Goal: Use online tool/utility: Use online tool/utility

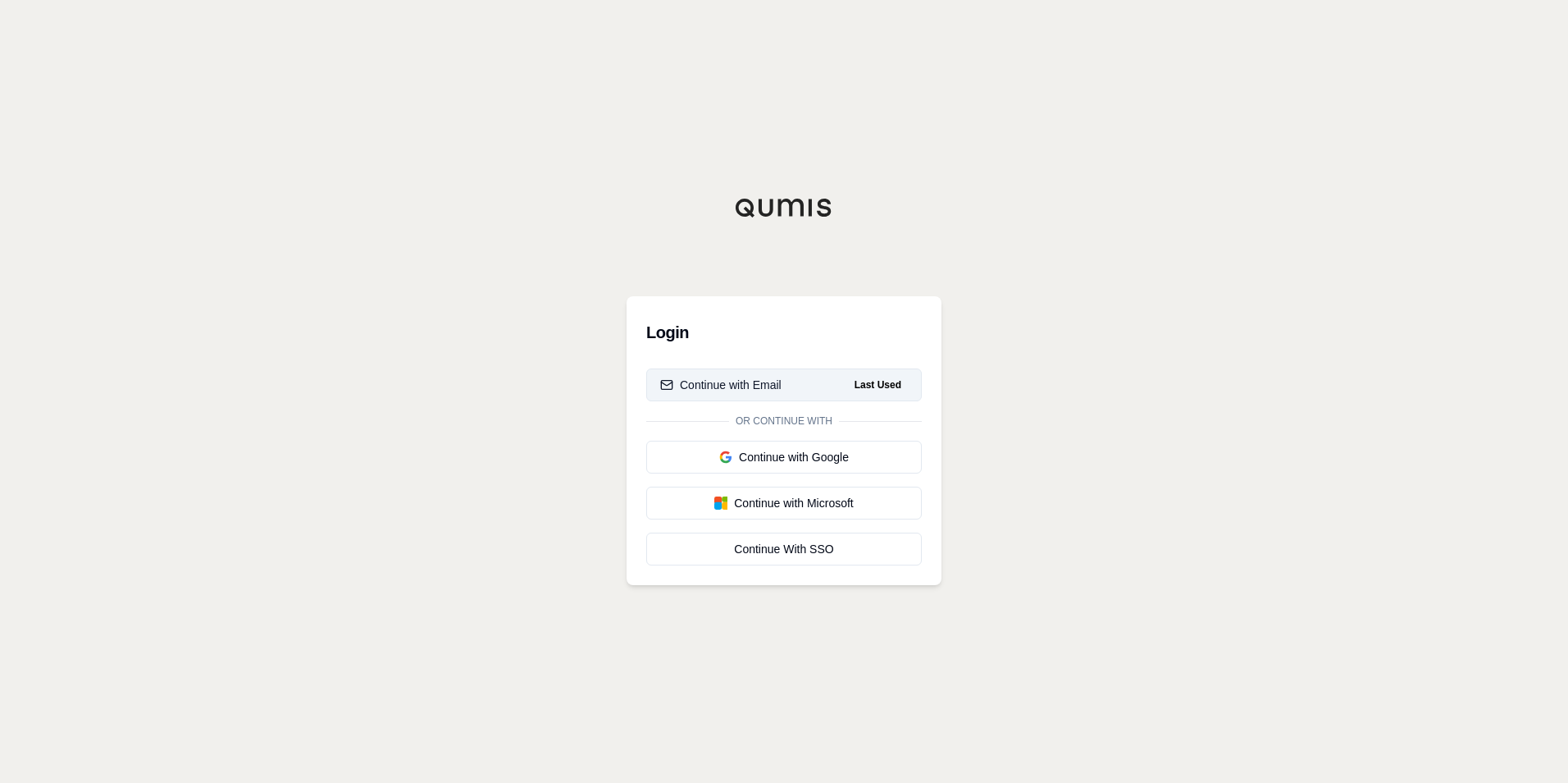
click at [723, 378] on div "Continue with Email" at bounding box center [720, 385] width 121 height 17
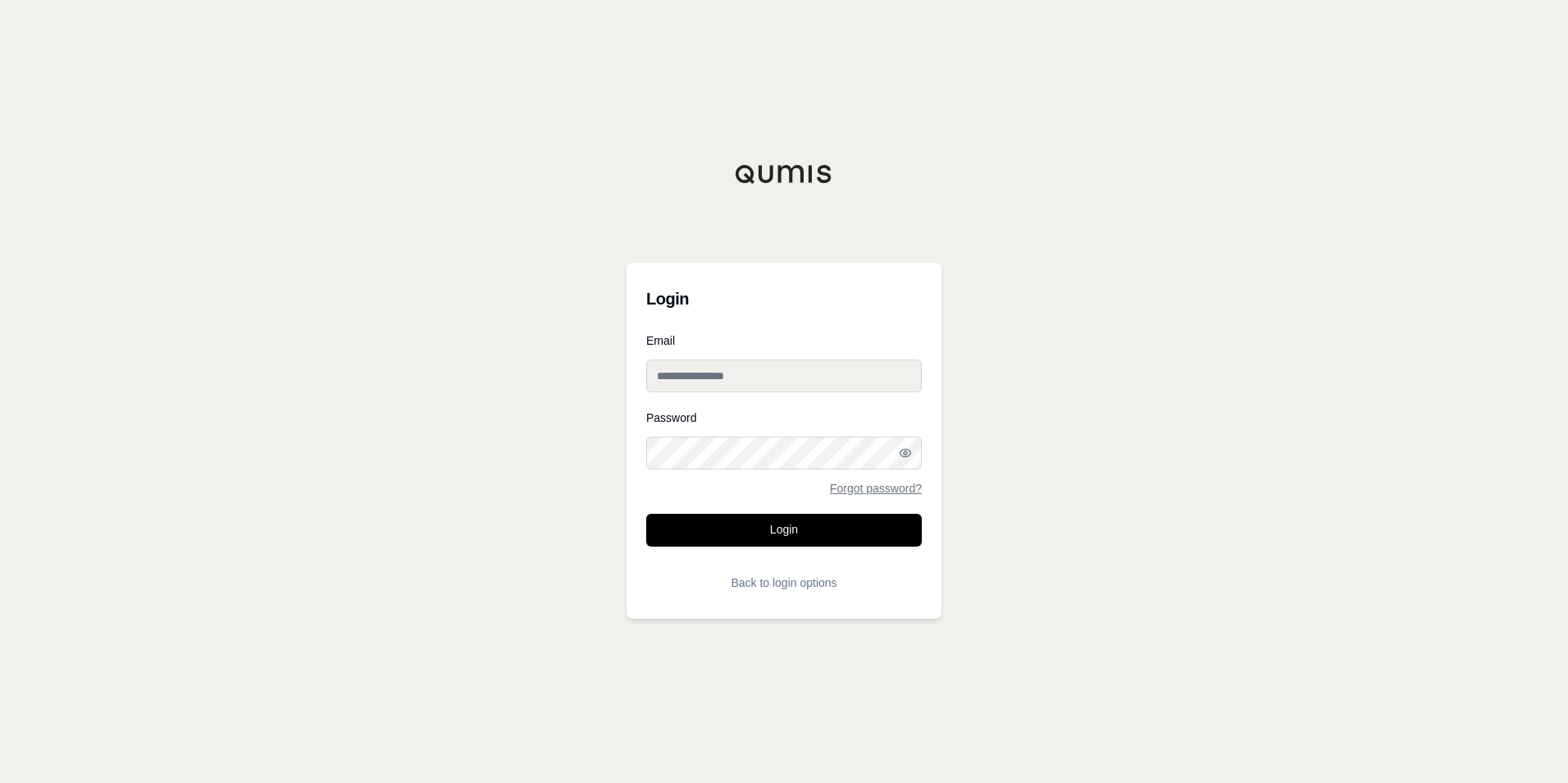
click at [722, 375] on input "Email" at bounding box center [784, 375] width 276 height 33
type input "**********"
click at [646, 513] on button "Login" at bounding box center [784, 529] width 276 height 33
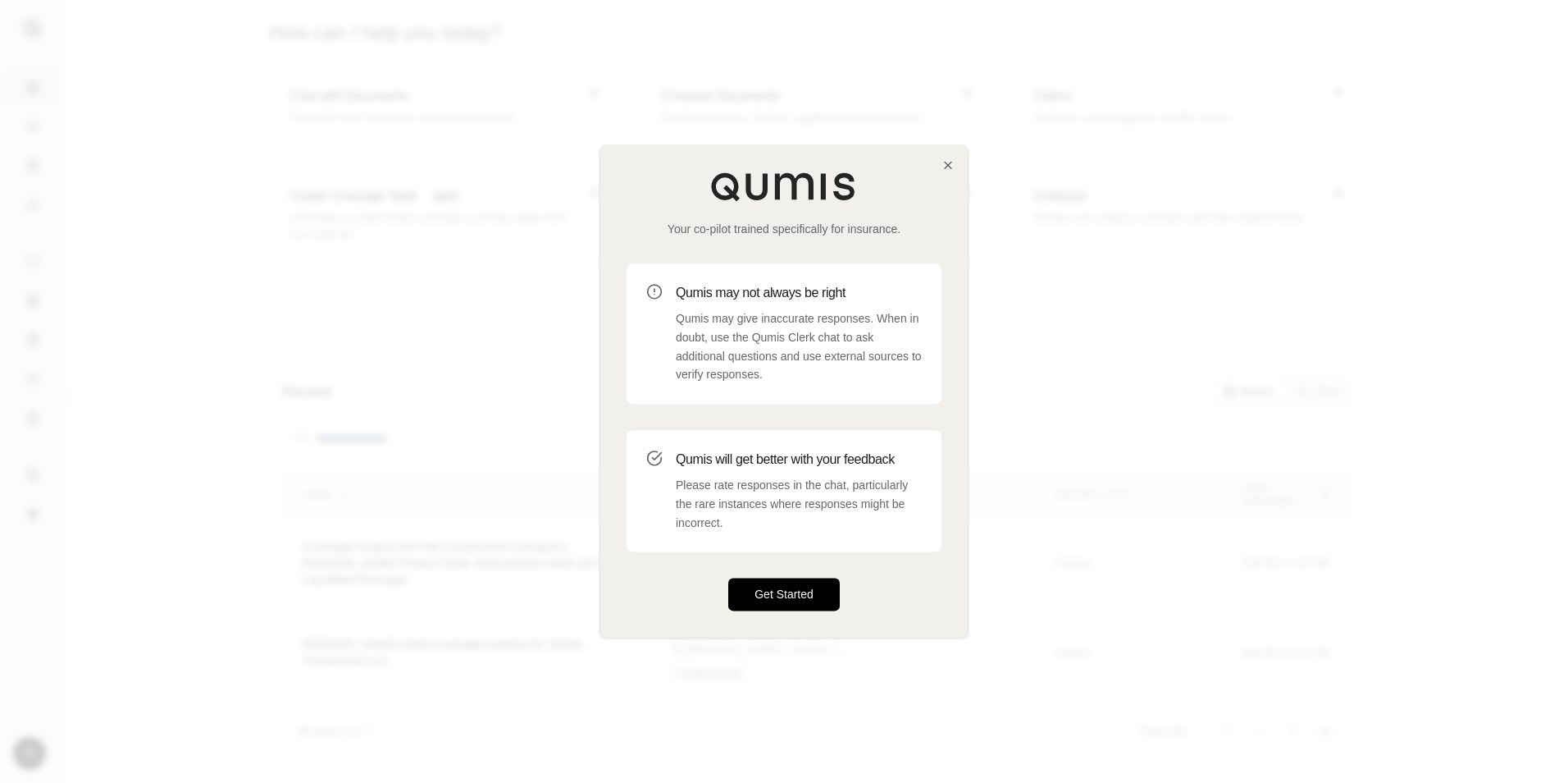
click at [771, 589] on button "Get Started" at bounding box center [784, 595] width 111 height 33
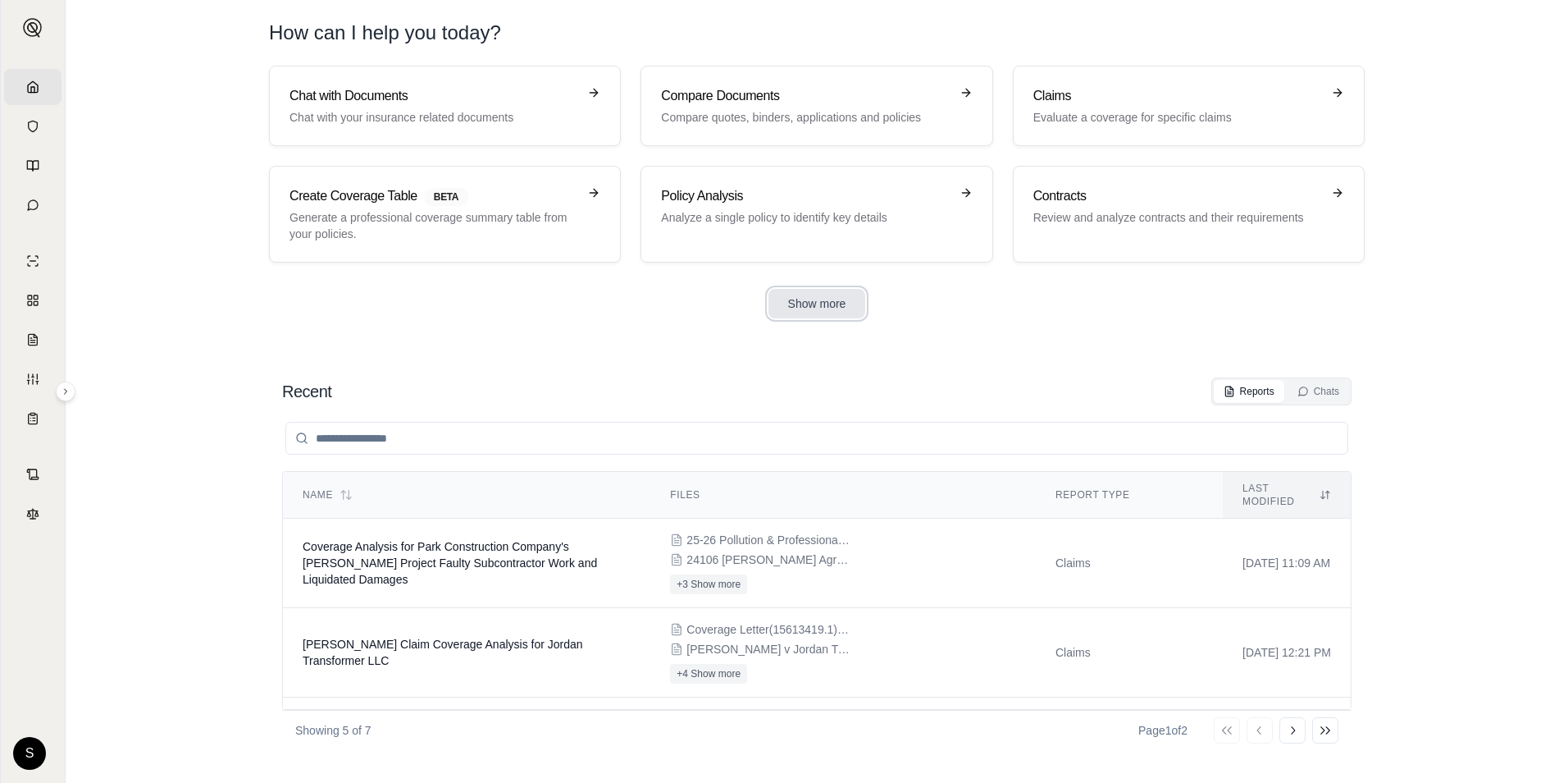
click at [808, 298] on button "Show more" at bounding box center [817, 303] width 97 height 29
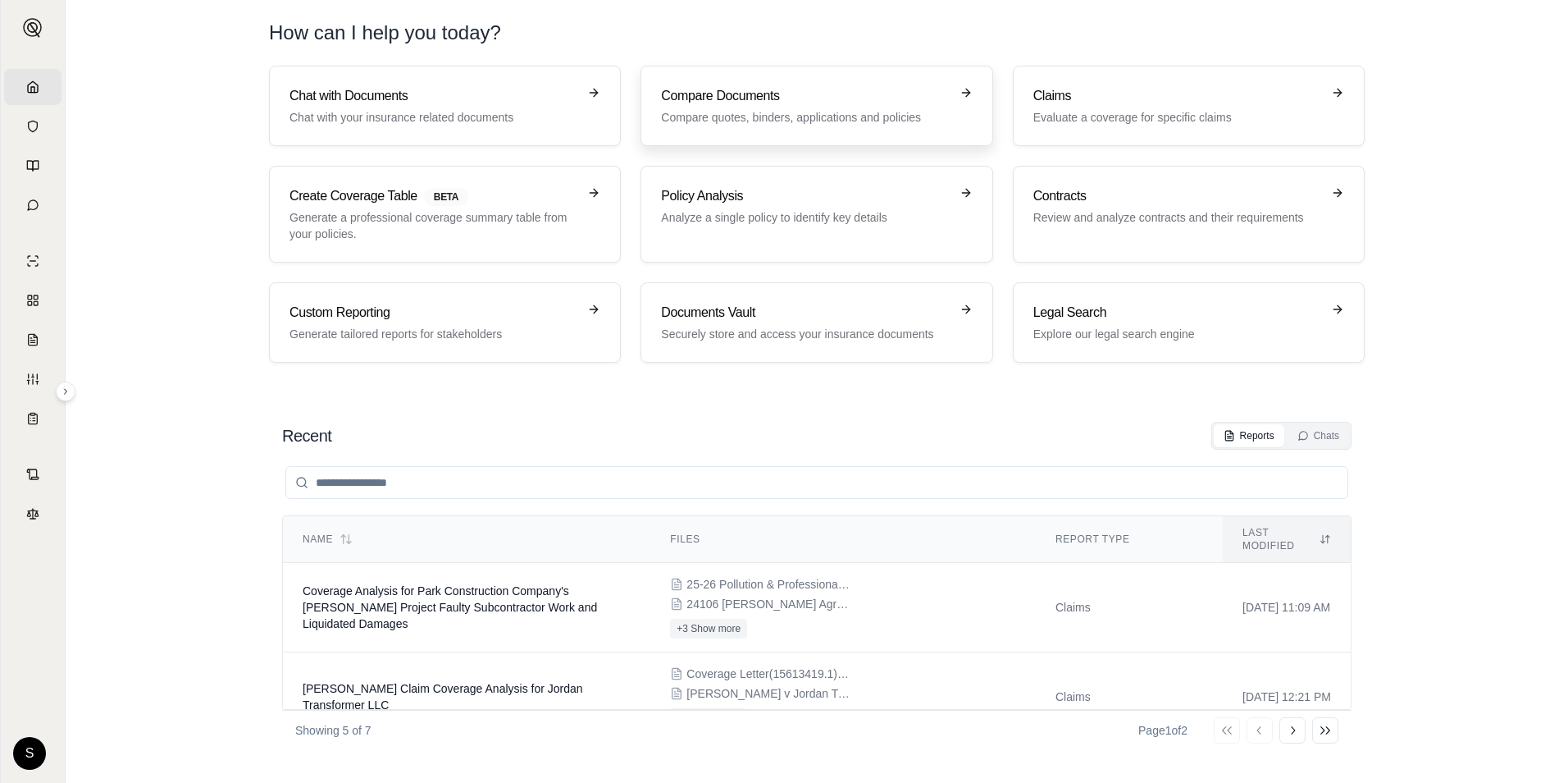
click at [773, 111] on p "Compare quotes, binders, applications and policies" at bounding box center [804, 117] width 287 height 17
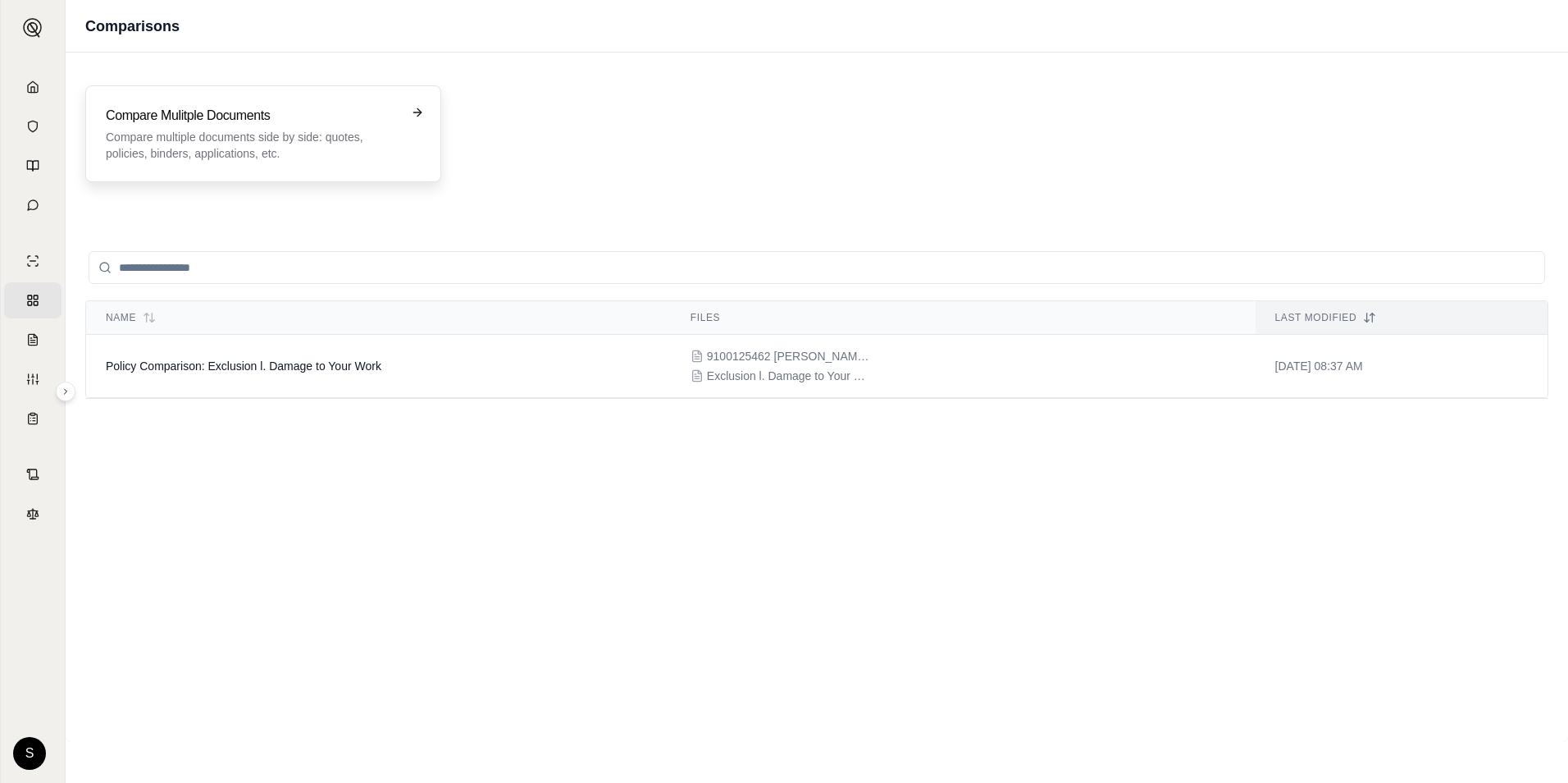
click at [203, 152] on p "Compare multiple documents side by side: quotes, policies, binders, application…" at bounding box center [252, 145] width 292 height 33
